Goal: Information Seeking & Learning: Learn about a topic

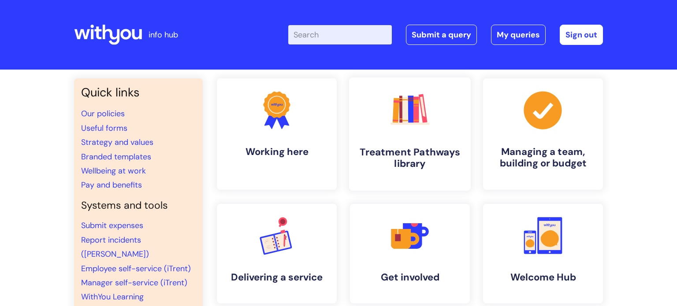
click at [392, 123] on icon ".cls-1{fill:#f89b22;}.cls-1,.cls-2,.cls-3,.cls-4,.cls-5,.cls-6,.cls-7{stroke-wi…" at bounding box center [410, 110] width 44 height 44
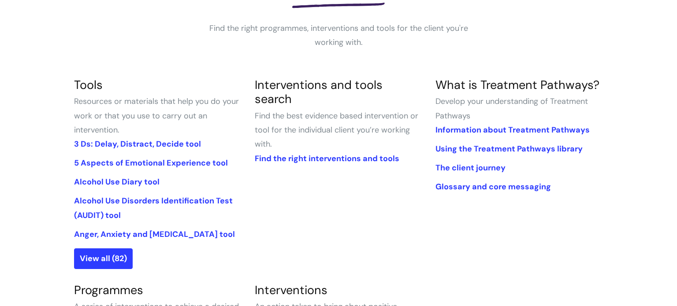
scroll to position [171, 0]
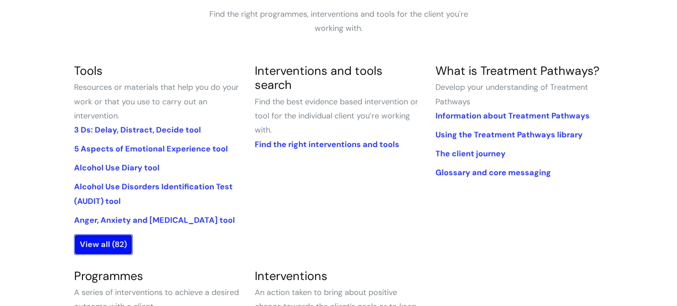
click at [112, 242] on link "View all (82)" at bounding box center [103, 245] width 59 height 20
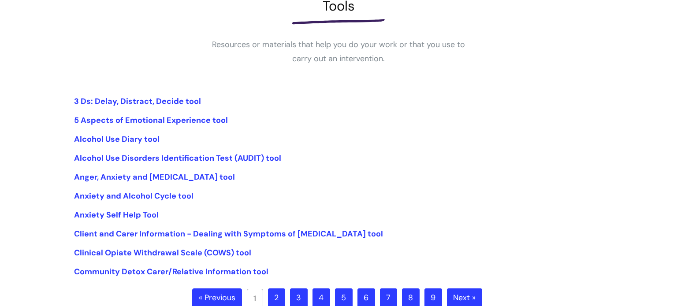
scroll to position [291, 0]
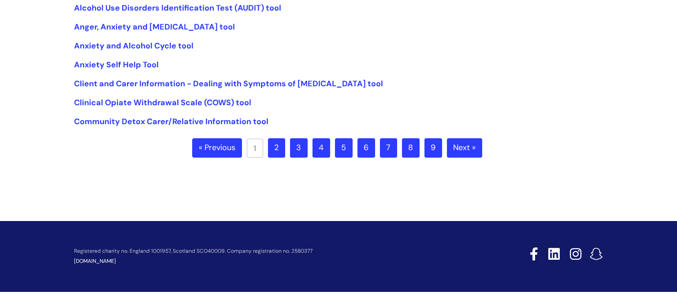
click at [274, 149] on link "2" at bounding box center [276, 147] width 17 height 19
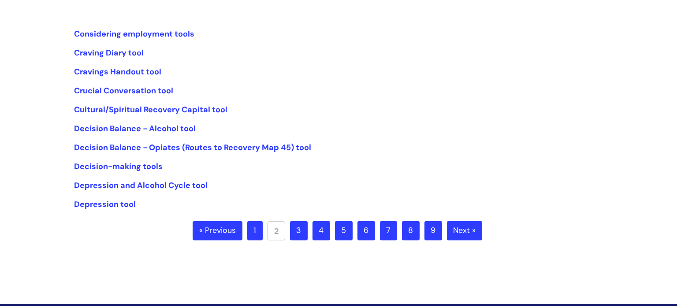
scroll to position [205, 0]
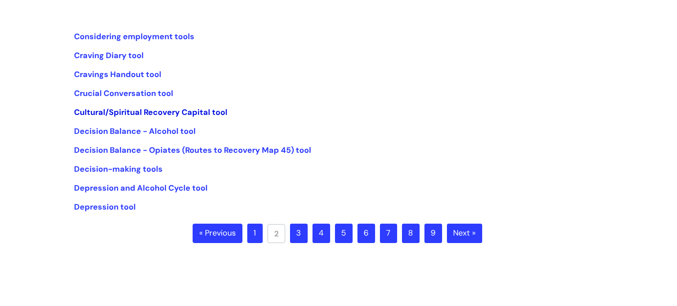
click at [155, 115] on link "Cultural/Spiritual Recovery Capital tool" at bounding box center [150, 112] width 153 height 11
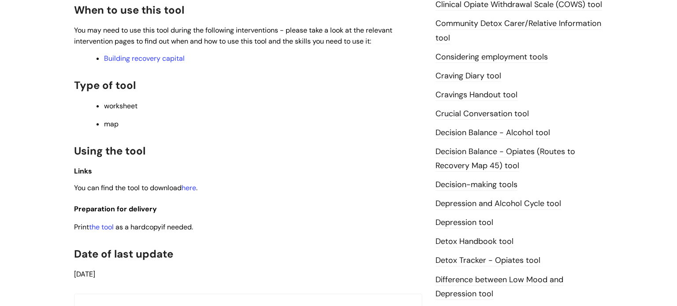
scroll to position [346, 0]
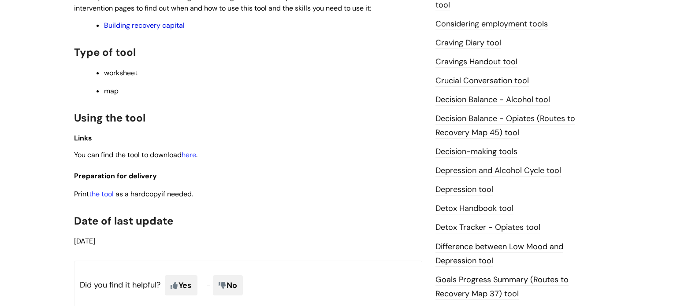
click at [137, 29] on link "Building recovery capital" at bounding box center [144, 25] width 81 height 9
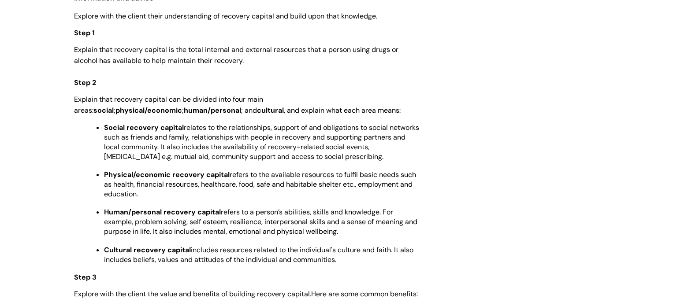
scroll to position [1182, 0]
